Goal: Submit feedback/report problem: Submit feedback/report problem

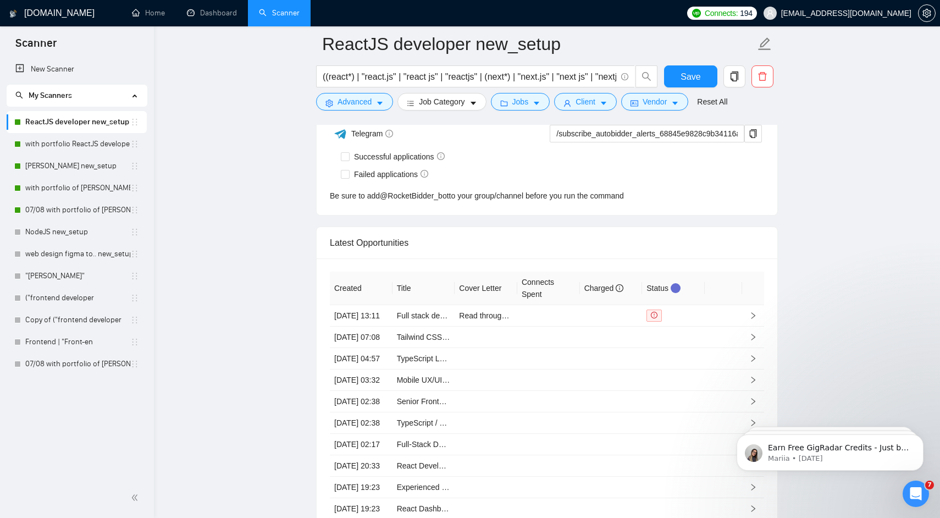
scroll to position [2872, 0]
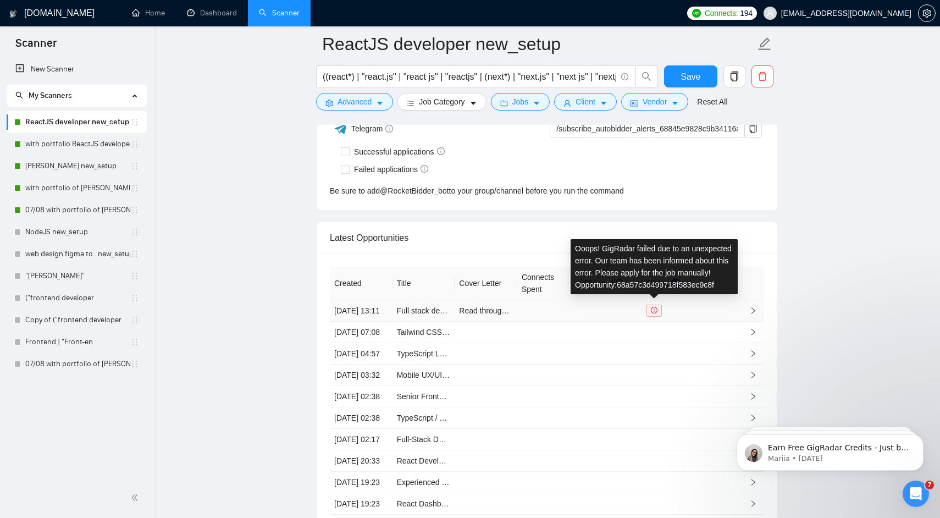
click at [656, 313] on icon "exclamation-circle" at bounding box center [654, 310] width 7 height 7
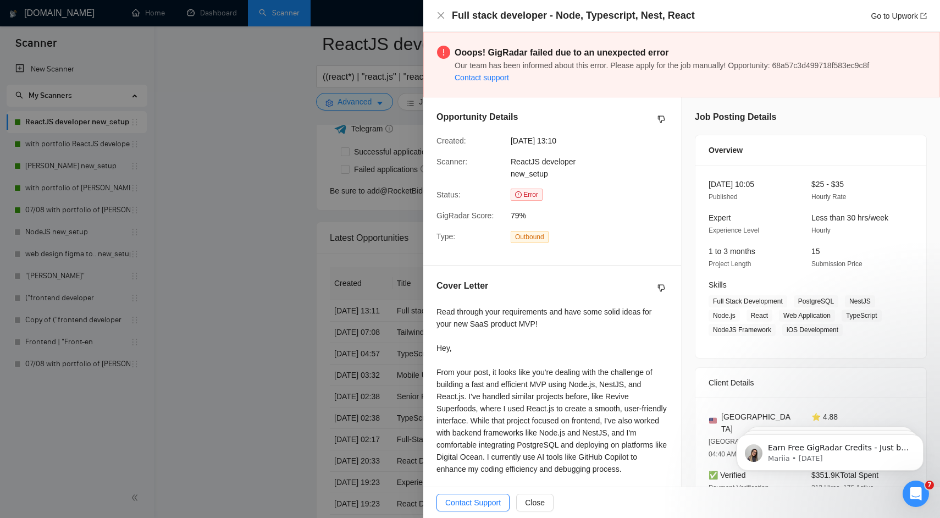
click at [556, 51] on strong "Ooops! GigRadar failed due to an unexpected error" at bounding box center [562, 52] width 214 height 9
copy strong "Ooops! GigRadar failed due to an unexpected error"
click at [412, 213] on div at bounding box center [470, 259] width 940 height 518
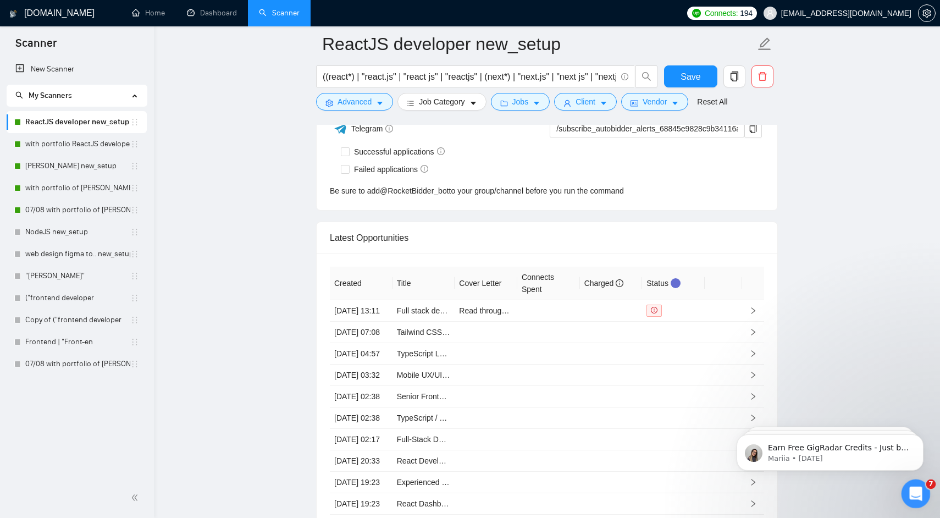
click at [913, 487] on icon "Open Intercom Messenger" at bounding box center [914, 492] width 18 height 18
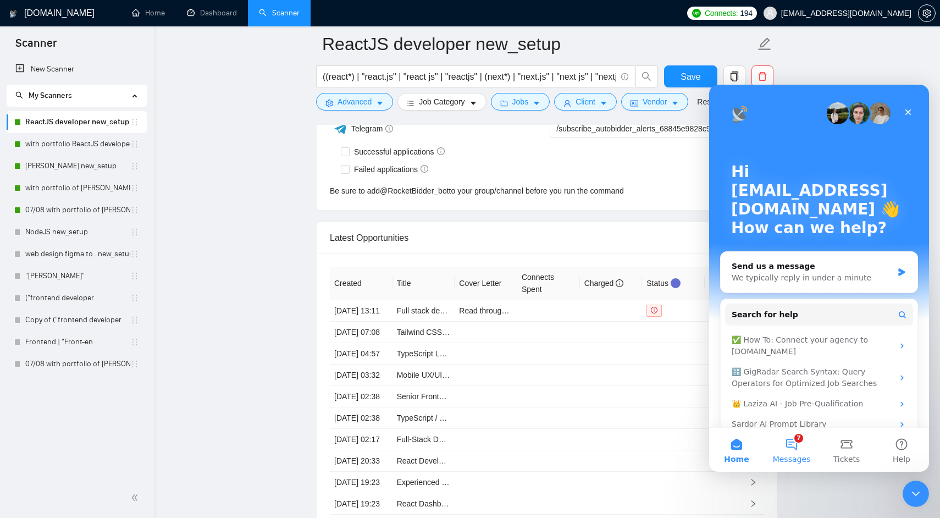
click at [795, 447] on button "7 Messages" at bounding box center [791, 450] width 55 height 44
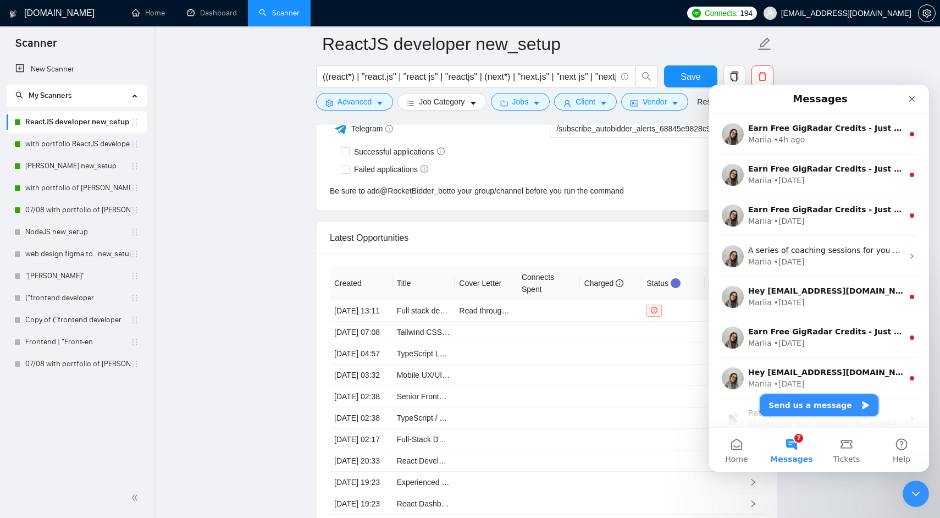
click at [803, 407] on button "Send us a message" at bounding box center [819, 405] width 119 height 22
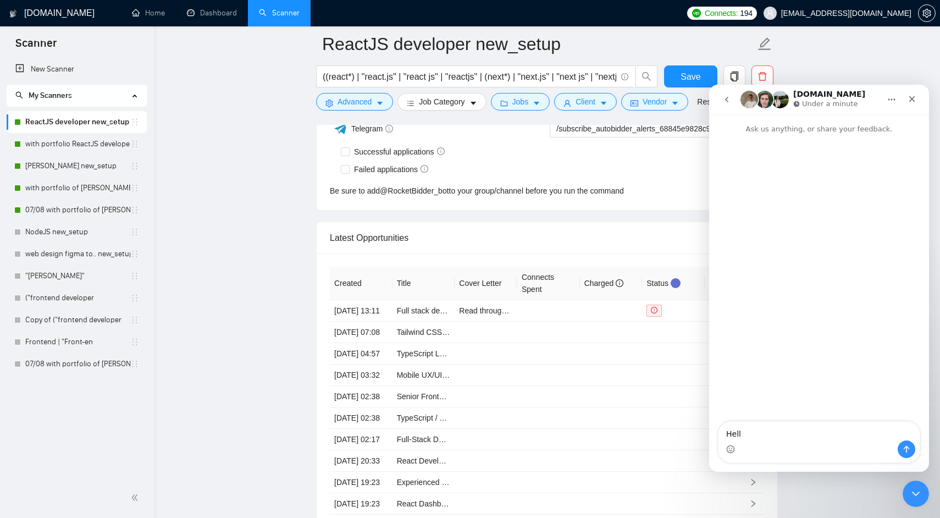
type textarea "Hello"
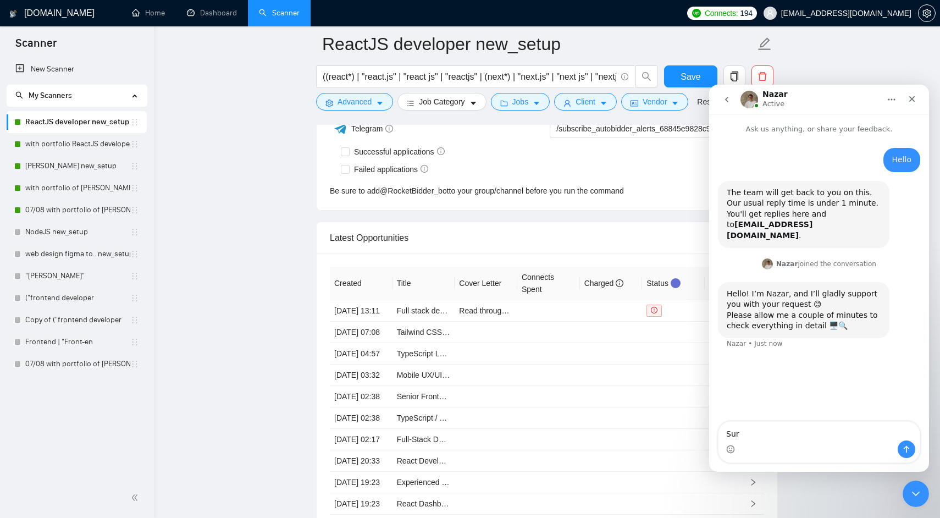
type textarea "Sure"
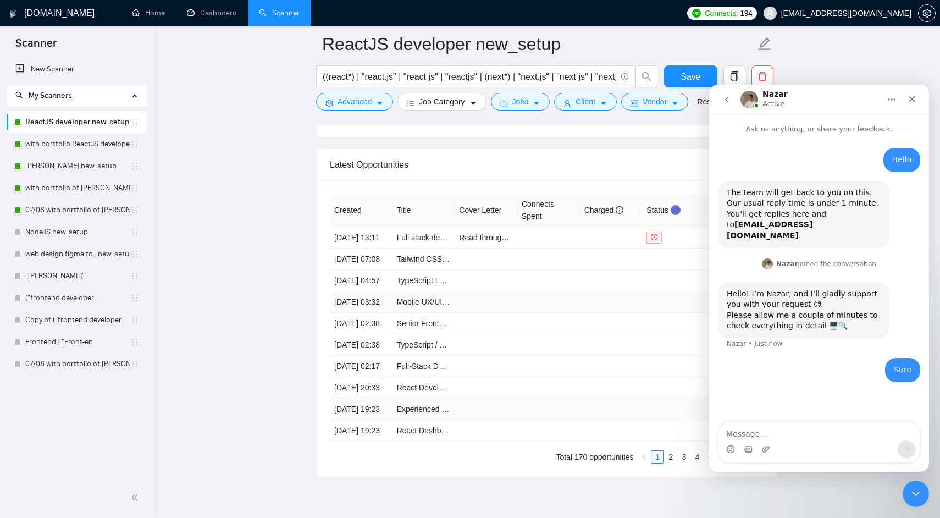
scroll to position [2944, 0]
type textarea "i am getting error in auto bidding, "Ooops! GigRadar failed due to an unexpecte…"
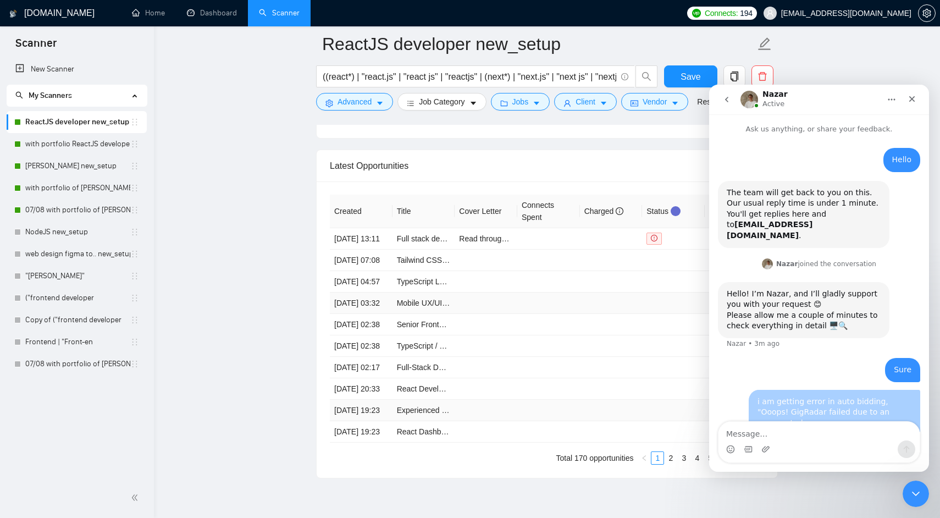
scroll to position [8, 0]
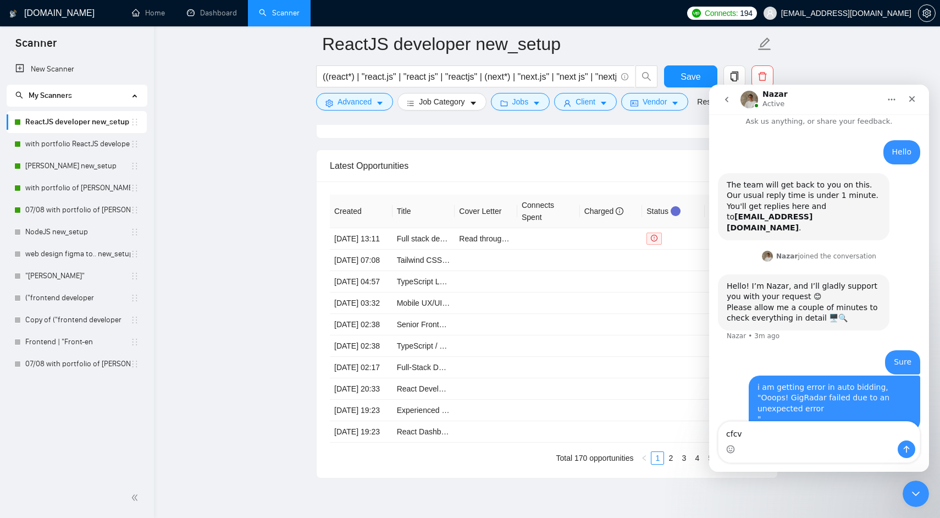
type textarea "cfcvb"
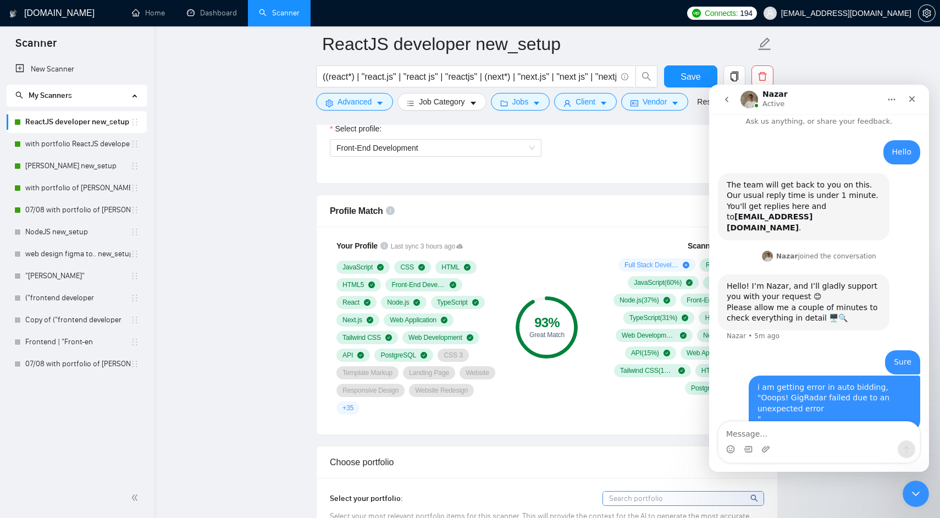
scroll to position [786, 0]
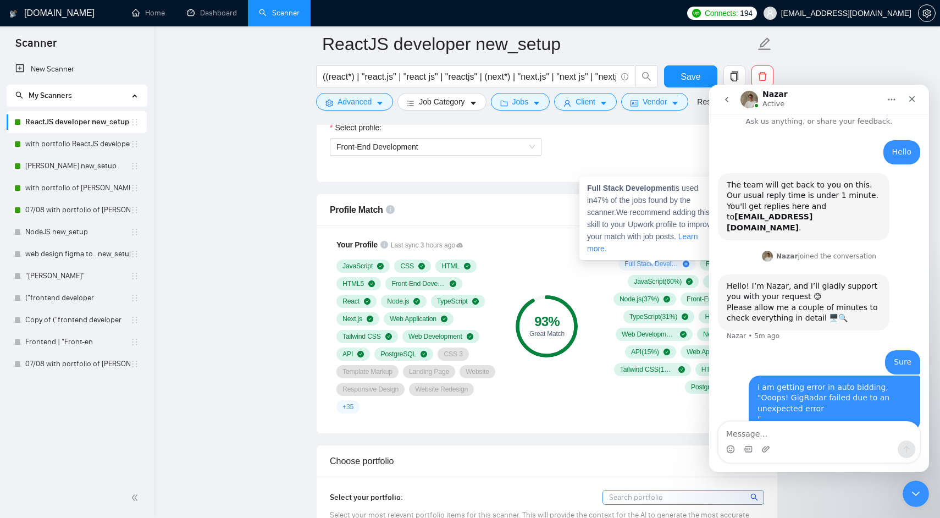
click at [654, 188] on strong "Full Stack Development" at bounding box center [630, 188] width 87 height 9
drag, startPoint x: 654, startPoint y: 188, endPoint x: 594, endPoint y: 190, distance: 60.0
click at [594, 190] on strong "Full Stack Development" at bounding box center [630, 188] width 87 height 9
copy strong "Full Stack Development"
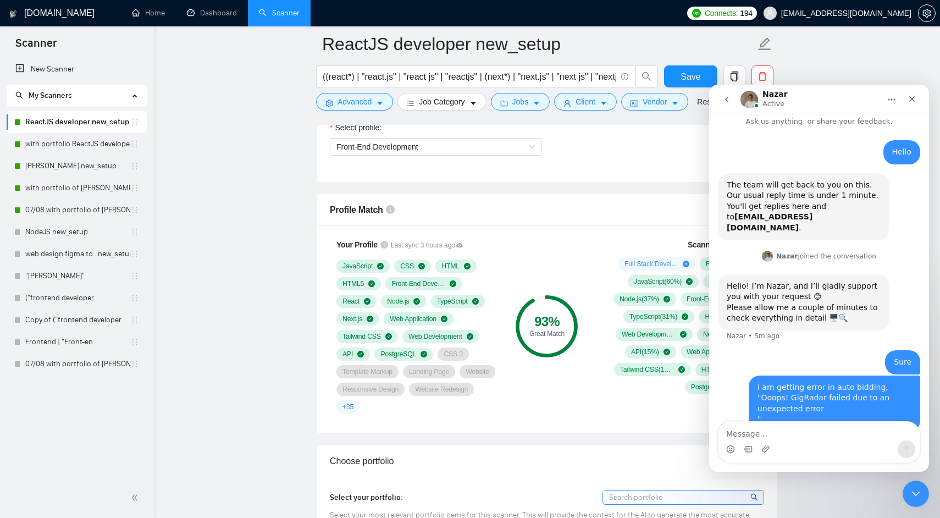
scroll to position [775, 0]
